Goal: Task Accomplishment & Management: Use online tool/utility

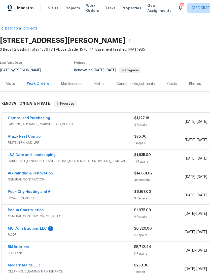
click at [38, 228] on link "MC Construction, LLC" at bounding box center [27, 229] width 39 height 4
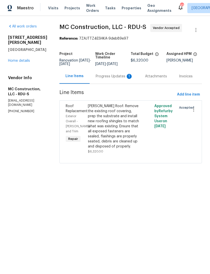
click at [122, 81] on div "Progress Updates 1" at bounding box center [114, 76] width 49 height 15
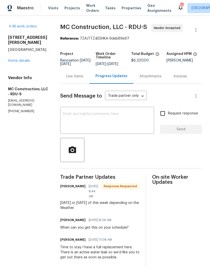
click at [106, 121] on textarea at bounding box center [107, 121] width 88 height 18
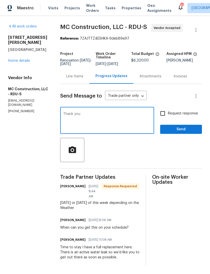
type textarea "Thank you"
click at [172, 130] on span "Send" at bounding box center [181, 129] width 34 height 6
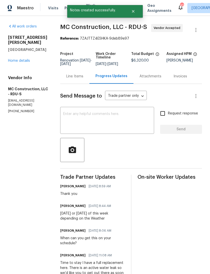
click at [19, 61] on link "Home details" at bounding box center [19, 61] width 22 height 4
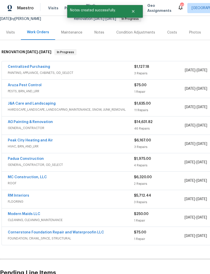
scroll to position [52, 0]
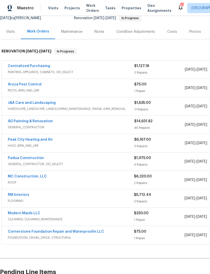
click at [33, 122] on link "AG Painting & Renovation" at bounding box center [30, 121] width 45 height 4
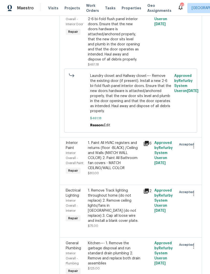
scroll to position [1581, 0]
click at [132, 62] on div "Laundry closet and Hallway closet—- Remove the existing door (if present). Inst…" at bounding box center [114, 31] width 52 height 60
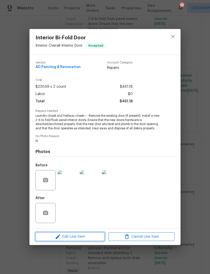
click at [84, 236] on span "Edit Line Item" at bounding box center [70, 236] width 66 height 6
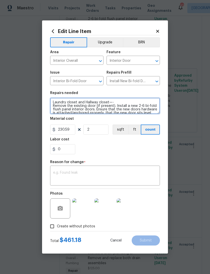
click at [108, 103] on textarea "Laundry closet and Hallway closet—- Remove the existing door (if present). Inst…" at bounding box center [105, 106] width 110 height 16
click at [76, 101] on textarea "Laundry closet and Hallway closet—- Remove the existing door (if present). Inst…" at bounding box center [105, 106] width 110 height 16
type textarea "Laundry closet, Secondary bedroom, and Hallway closet—- Remove the existing doo…"
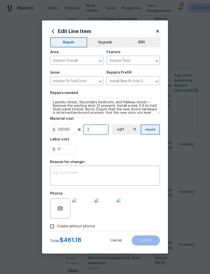
click at [101, 128] on input "2" at bounding box center [95, 129] width 25 height 10
type input "3"
click at [106, 146] on div "0" at bounding box center [105, 149] width 110 height 10
click at [98, 172] on textarea at bounding box center [105, 176] width 104 height 11
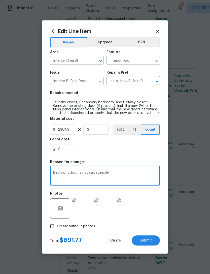
type textarea "Bedroom door is not salvageable"
click at [117, 148] on div "0" at bounding box center [105, 149] width 110 height 10
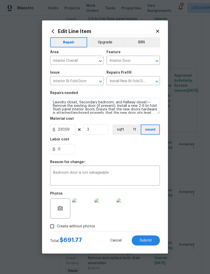
click at [154, 238] on button "Submit" at bounding box center [146, 240] width 28 height 10
type textarea "Laundry closet and Hallway closet—- Remove the existing door (if present). Inst…"
type input "2"
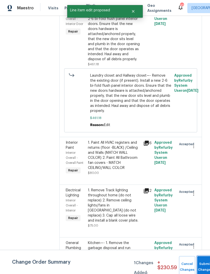
click at [199, 262] on button "Submit Changes" at bounding box center [205, 267] width 16 height 22
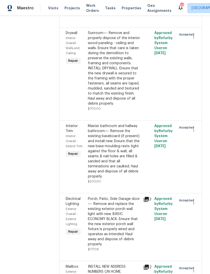
scroll to position [1958, 0]
click at [196, 158] on li "Cancel" at bounding box center [195, 159] width 19 height 8
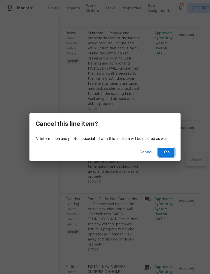
click at [170, 152] on span "Yes" at bounding box center [166, 152] width 8 height 6
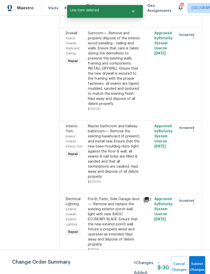
scroll to position [0, 0]
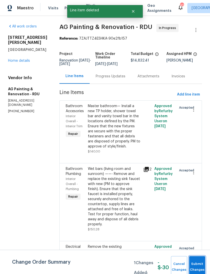
click at [199, 263] on button "Submit Changes" at bounding box center [197, 267] width 16 height 22
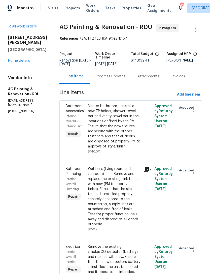
click at [22, 59] on link "Home details" at bounding box center [19, 61] width 22 height 4
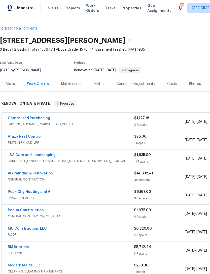
click at [43, 171] on link "AG Painting & Renovation" at bounding box center [30, 173] width 45 height 4
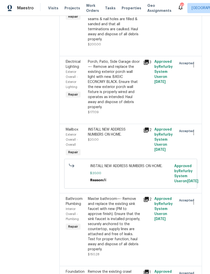
scroll to position [2048, 0]
click at [126, 42] on div "Master bathroom and hallway bathroom—- Remove the existing baseboard (if presen…" at bounding box center [114, 13] width 52 height 55
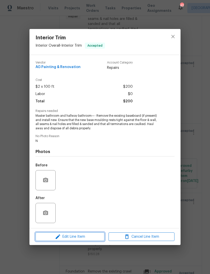
click at [86, 236] on span "Edit Line Item" at bounding box center [70, 236] width 66 height 6
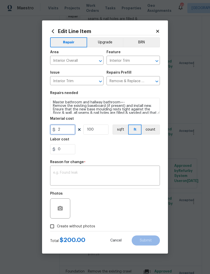
click at [64, 130] on input "2" at bounding box center [62, 129] width 25 height 10
type input "4"
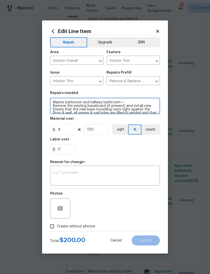
click at [52, 101] on textarea "Master bathroom and hallway bathroom—- Remove the existing baseboard (if presen…" at bounding box center [105, 106] width 110 height 16
click at [95, 103] on textarea "Sunroom, Master bathroom and hallway bathroom—- Remove the existing baseboard (…" at bounding box center [105, 106] width 110 height 16
type textarea "Sunroom, Master bathroom, and hallway bathroom—- Remove the existing baseboard …"
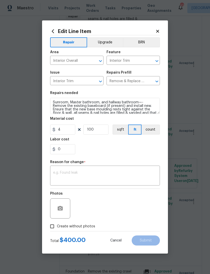
click at [99, 148] on div "0" at bounding box center [105, 149] width 110 height 10
click at [93, 172] on textarea at bounding box center [105, 176] width 104 height 11
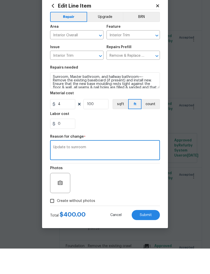
scroll to position [16, 0]
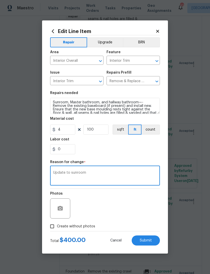
type textarea "Update to sunroom"
click at [75, 225] on span "Create without photos" at bounding box center [76, 226] width 38 height 5
click at [57, 225] on input "Create without photos" at bounding box center [52, 226] width 10 height 10
checkbox input "true"
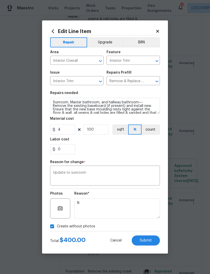
click at [150, 240] on span "Submit" at bounding box center [146, 240] width 12 height 4
type textarea "Master bathroom and hallway bathroom—- Remove the existing baseboard (if presen…"
type input "2"
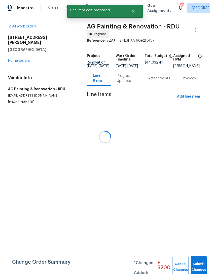
scroll to position [0, 0]
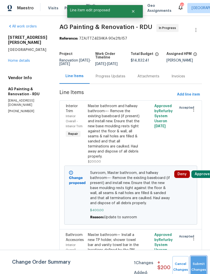
click at [197, 260] on button "Submit Changes" at bounding box center [199, 267] width 16 height 22
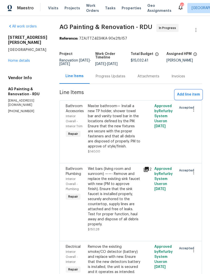
click at [190, 97] on span "Add line item" at bounding box center [188, 94] width 23 height 6
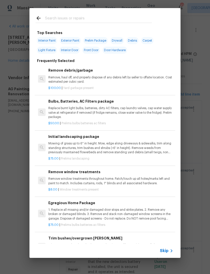
click at [74, 75] on div "Remove debris/garbage Remove, haul off, and properly dispose of any debris left…" at bounding box center [110, 75] width 125 height 16
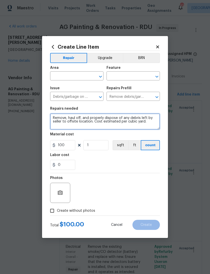
click at [53, 116] on textarea "Remove, haul off, and properly dispose of any debris left by seller to offsite …" at bounding box center [105, 121] width 110 height 16
click at [64, 115] on textarea "Remove, haul off, and properly dispose of any debris left by seller to offsite …" at bounding box center [105, 121] width 110 height 16
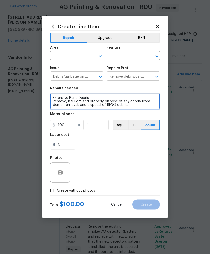
type textarea "Extensive Reno Debris—- Remove, haul off, and properly dispose of any debris fr…"
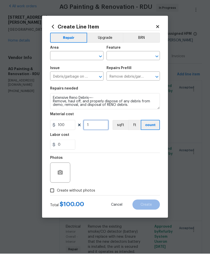
click at [99, 140] on input "1" at bounding box center [95, 145] width 25 height 10
type input "2"
click at [105, 173] on div "Photos" at bounding box center [105, 189] width 110 height 33
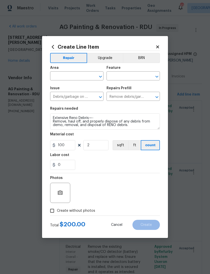
click at [72, 211] on span "Create without photos" at bounding box center [76, 210] width 38 height 5
click at [57, 211] on input "Create without photos" at bounding box center [52, 211] width 10 height 10
checkbox input "true"
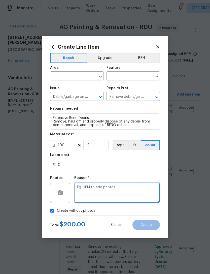
click at [115, 189] on textarea at bounding box center [117, 192] width 86 height 20
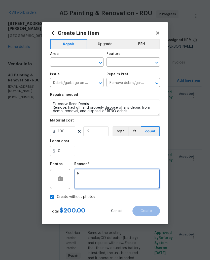
type textarea "N"
click at [80, 72] on input "text" at bounding box center [69, 76] width 39 height 8
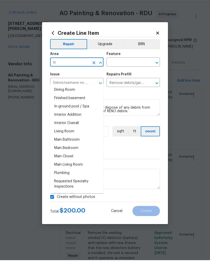
click at [81, 133] on li "Interior Overall" at bounding box center [76, 137] width 53 height 8
type input "Interior Overall"
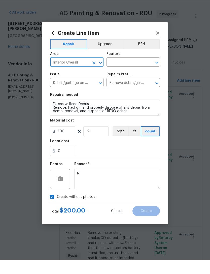
click at [126, 72] on input "text" at bounding box center [125, 76] width 39 height 8
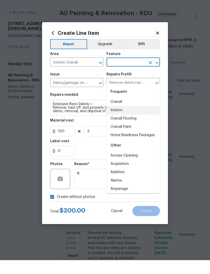
click at [121, 120] on li "Interior" at bounding box center [132, 124] width 53 height 8
type input "Interior"
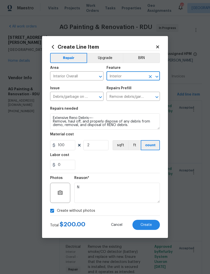
click at [149, 225] on span "Create" at bounding box center [145, 225] width 11 height 4
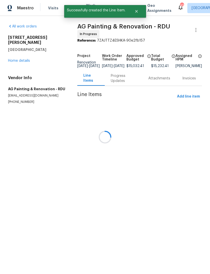
scroll to position [0, 0]
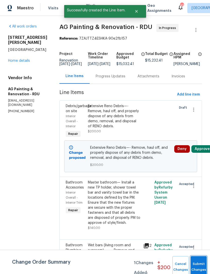
click at [198, 263] on button "Submit Changes" at bounding box center [199, 267] width 16 height 22
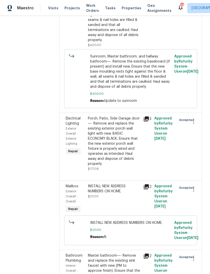
scroll to position [2094, 0]
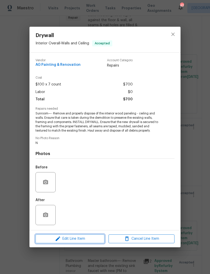
click at [80, 237] on span "Edit Line Item" at bounding box center [70, 238] width 66 height 6
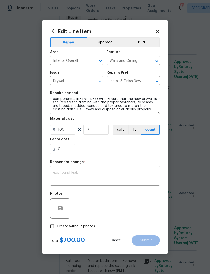
scroll to position [13, 0]
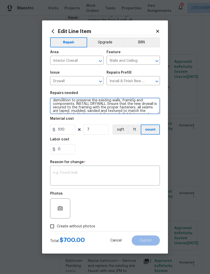
click at [106, 103] on textarea "Sunroom—- Remove and properly dispose of the interior wood paneling - ceiling a…" at bounding box center [105, 106] width 110 height 16
type textarea "Sunroom—- Remove and properly dispose of the interior wood paneling - ceiling a…"
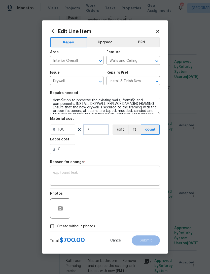
click at [98, 131] on input "7" at bounding box center [95, 129] width 25 height 10
type input "9"
click at [126, 145] on div "0" at bounding box center [105, 149] width 110 height 10
click at [122, 175] on textarea at bounding box center [105, 176] width 104 height 11
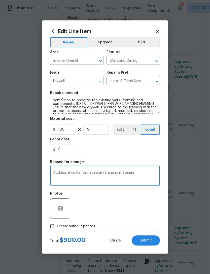
type textarea "Additional costs for necessary framing materials"
click at [84, 224] on label "Create without photos" at bounding box center [71, 226] width 48 height 10
click at [57, 224] on input "Create without photos" at bounding box center [52, 226] width 10 height 10
checkbox input "true"
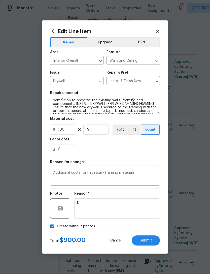
click at [147, 239] on span "Submit" at bounding box center [146, 240] width 12 height 4
type textarea "Sunroom—- Remove and properly dispose of the interior wood paneling - ceiling a…"
type input "7"
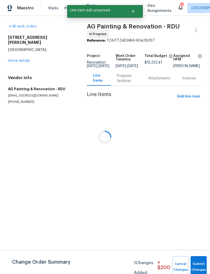
scroll to position [0, 0]
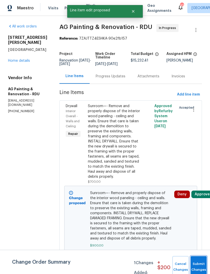
click at [199, 264] on button "Submit Changes" at bounding box center [199, 267] width 16 height 22
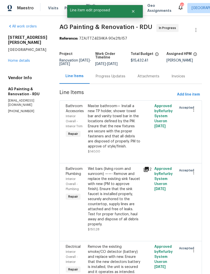
click at [116, 78] on div "Progress Updates" at bounding box center [111, 76] width 30 height 5
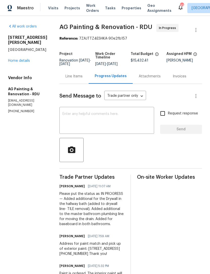
click at [113, 121] on textarea at bounding box center [106, 121] width 89 height 18
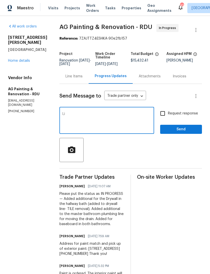
type textarea "L"
type textarea "Line items updated as discussed via text."
click at [164, 117] on input "Request response" at bounding box center [162, 113] width 11 height 11
checkbox input "true"
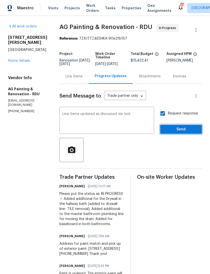
click at [179, 132] on span "Send" at bounding box center [181, 129] width 34 height 6
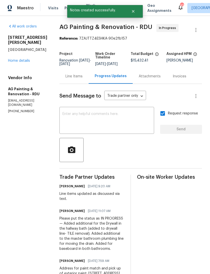
click at [23, 59] on link "Home details" at bounding box center [19, 61] width 22 height 4
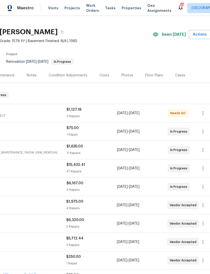
scroll to position [8, 68]
click at [106, 74] on div "Costs" at bounding box center [104, 75] width 10 height 5
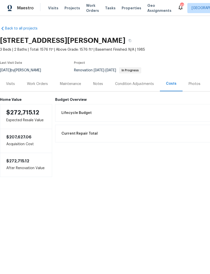
click at [40, 86] on div "Work Orders" at bounding box center [37, 83] width 21 height 5
